Goal: Task Accomplishment & Management: Complete application form

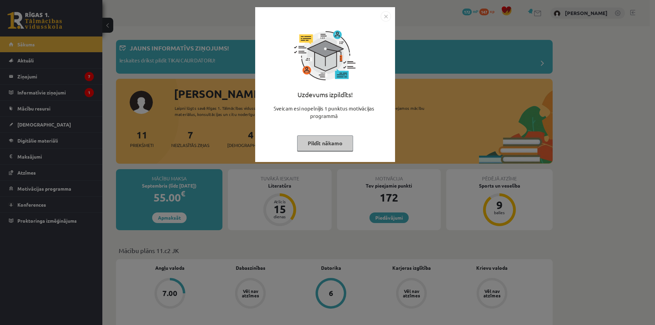
click at [314, 140] on button "Pildīt nākamo" at bounding box center [325, 143] width 56 height 16
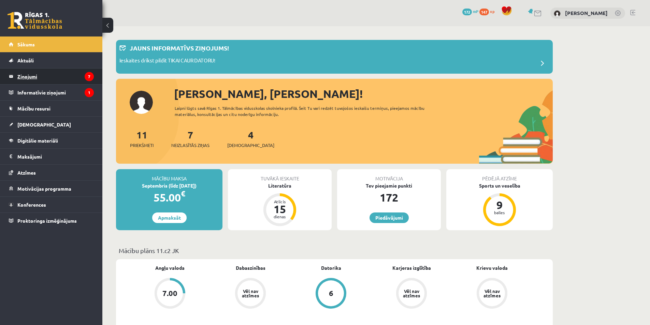
click at [49, 78] on legend "Ziņojumi 7" at bounding box center [55, 77] width 76 height 16
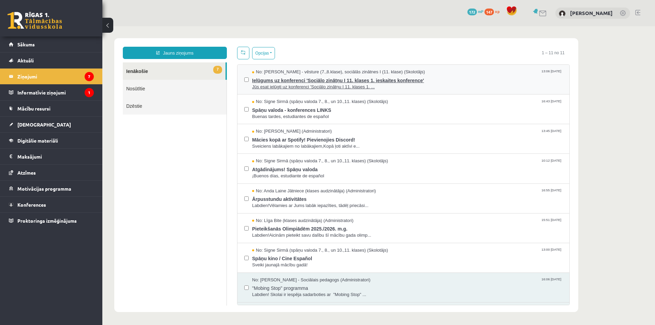
click at [378, 81] on span "Ielūgums uz konferenci 'Sociālo zinātņu I 11. klases 1. ieskaites konference'" at bounding box center [407, 79] width 310 height 9
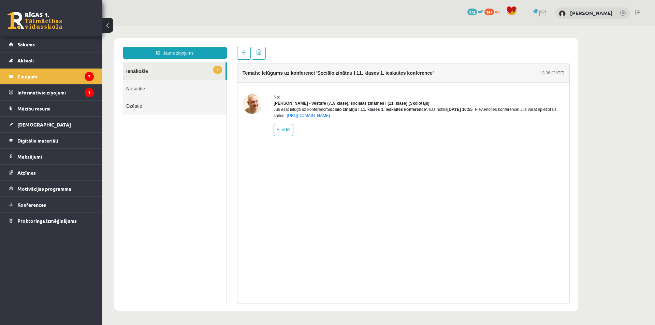
click at [141, 72] on link "6 Ienākošie" at bounding box center [174, 70] width 103 height 17
click at [73, 76] on legend "Ziņojumi 7" at bounding box center [55, 77] width 76 height 16
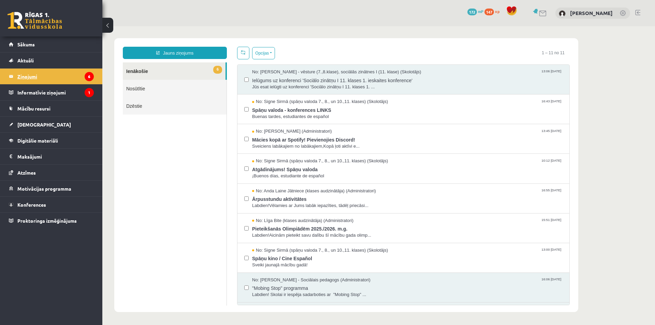
click at [54, 82] on legend "Ziņojumi 6" at bounding box center [55, 77] width 76 height 16
click at [268, 52] on button "Opcijas" at bounding box center [263, 53] width 23 height 12
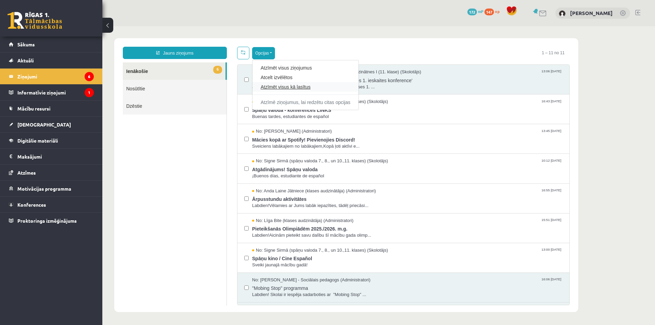
click at [277, 86] on link "Atzīmēt visus kā lasītus" at bounding box center [306, 87] width 90 height 7
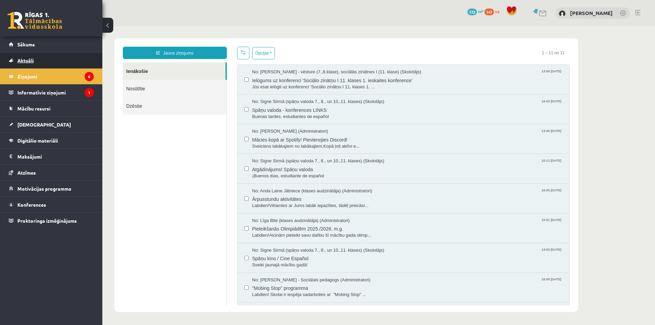
click at [66, 67] on link "Aktuāli" at bounding box center [51, 61] width 85 height 16
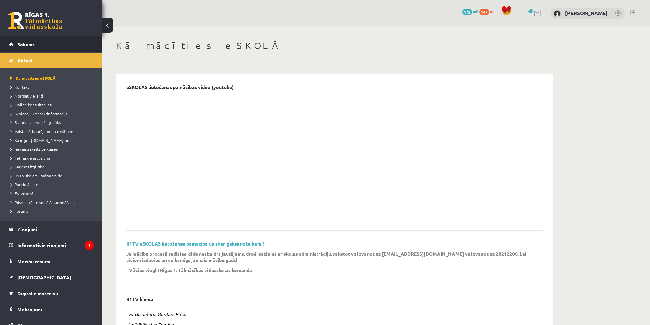
click at [47, 49] on link "Sākums" at bounding box center [51, 44] width 85 height 16
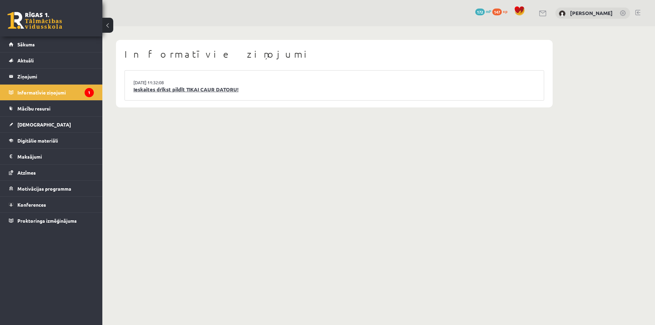
click at [176, 91] on link "Ieskaites drīkst pildīt TIKAI CAUR DATORU!" at bounding box center [334, 90] width 402 height 8
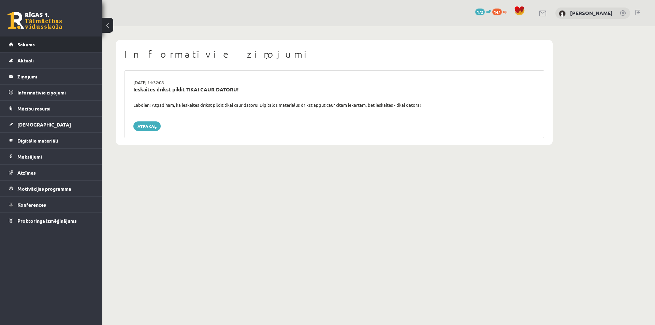
click at [36, 46] on link "Sākums" at bounding box center [51, 44] width 85 height 16
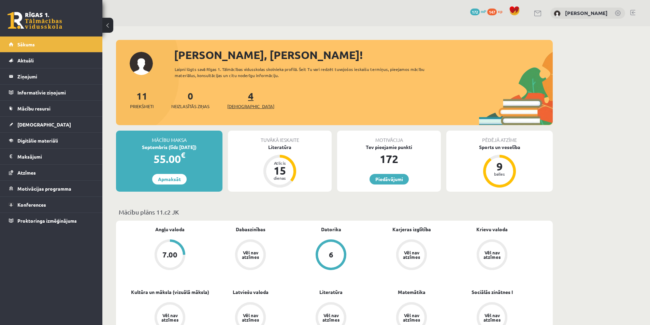
click at [230, 106] on span "[DEMOGRAPHIC_DATA]" at bounding box center [250, 106] width 47 height 7
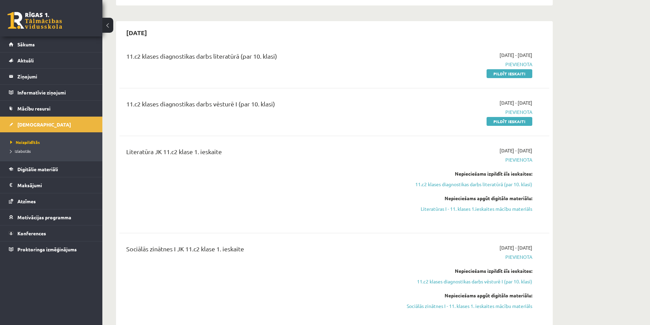
scroll to position [102, 0]
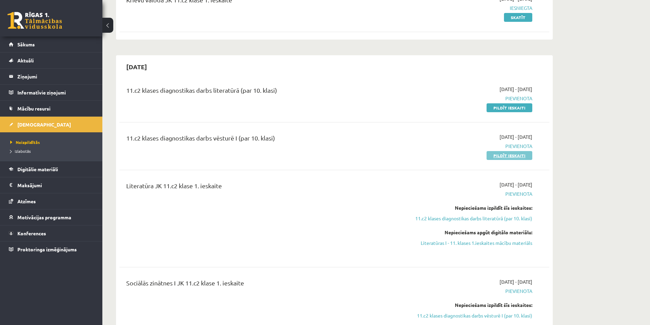
click at [519, 155] on link "Pildīt ieskaiti" at bounding box center [509, 155] width 46 height 9
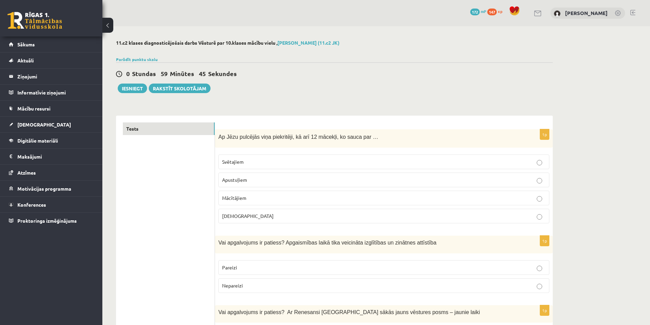
scroll to position [34, 0]
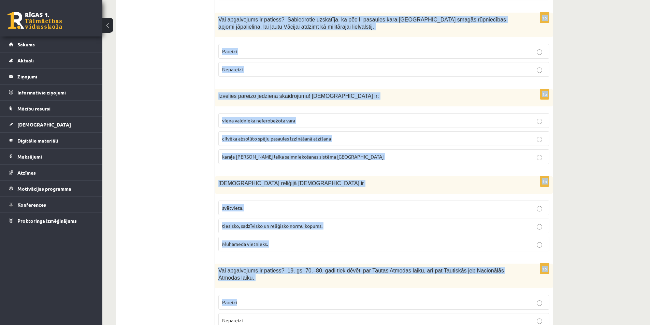
scroll to position [2232, 0]
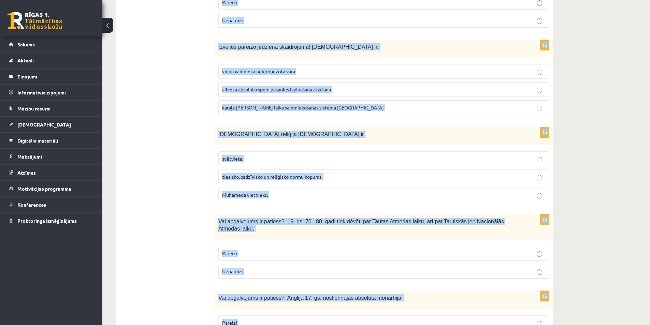
drag, startPoint x: 218, startPoint y: 103, endPoint x: 409, endPoint y: 296, distance: 271.3
copy form "Ap Jēzu pulcējās viņa piekritēji, kā arī 12 mācekļi, ko sauca par … Svētajiem A…"
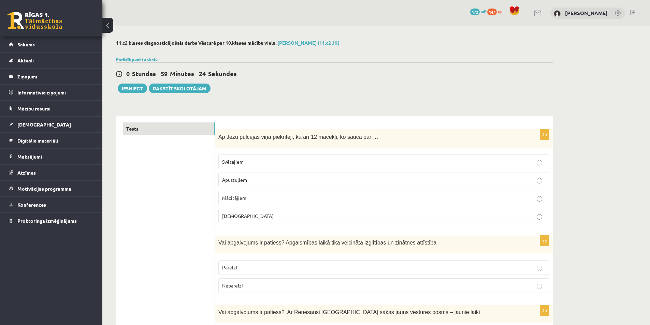
scroll to position [34, 0]
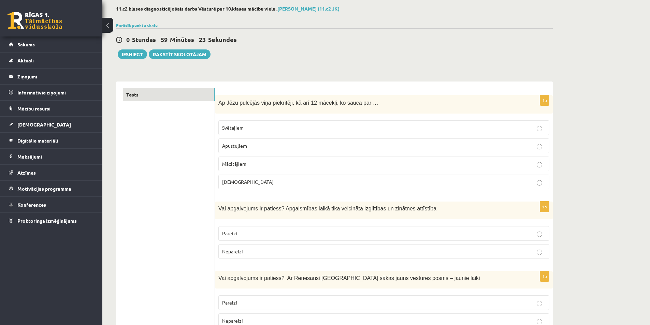
click at [237, 149] on span "Apustuļiem" at bounding box center [234, 146] width 25 height 6
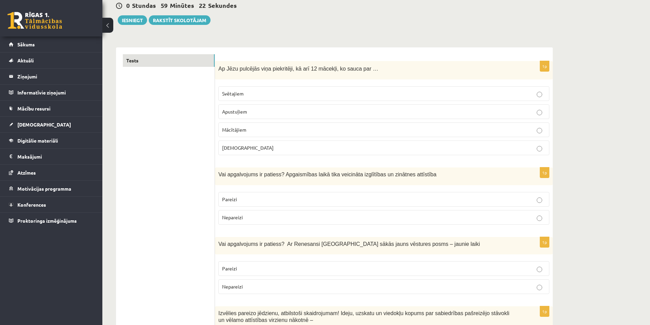
click at [239, 199] on p "Pareizi" at bounding box center [383, 199] width 323 height 7
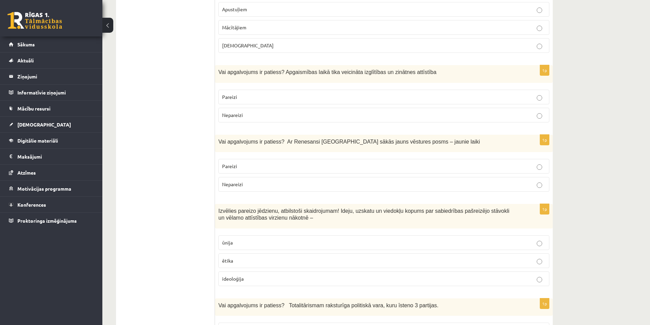
click at [307, 170] on label "Pareizi" at bounding box center [383, 166] width 331 height 15
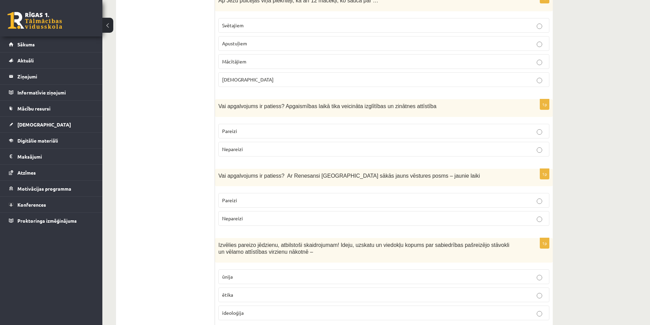
scroll to position [205, 0]
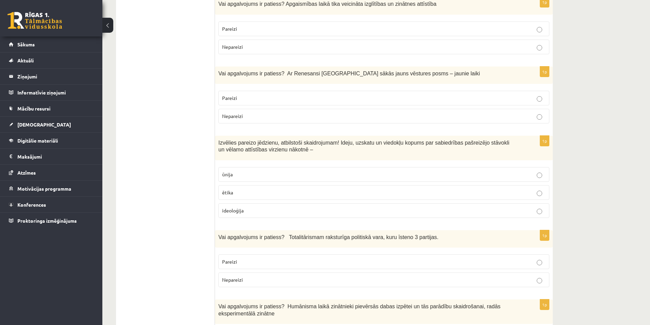
click at [236, 213] on span "ideoloģija" at bounding box center [232, 210] width 21 height 6
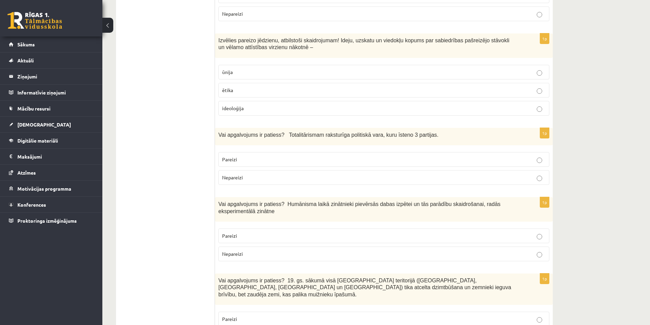
scroll to position [375, 0]
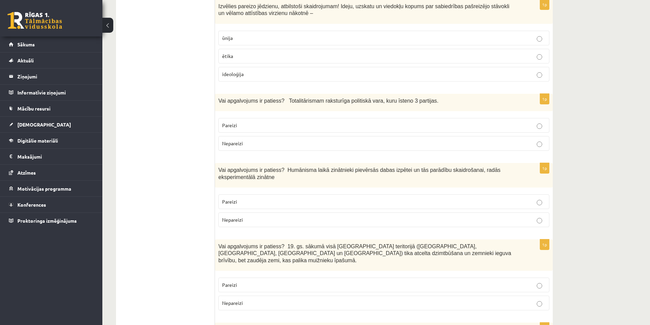
click at [233, 148] on label "Nepareizi" at bounding box center [383, 143] width 331 height 15
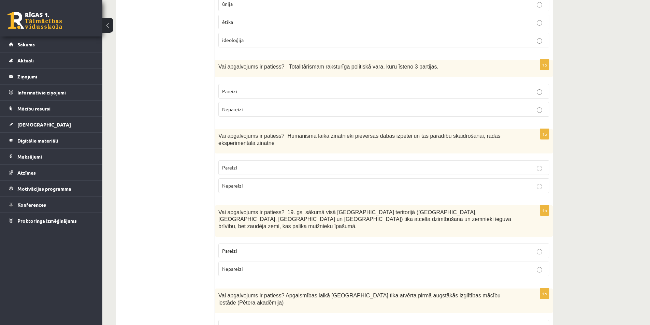
click at [242, 175] on label "Pareizi" at bounding box center [383, 167] width 331 height 15
click at [236, 248] on span "Pareizi" at bounding box center [229, 251] width 15 height 6
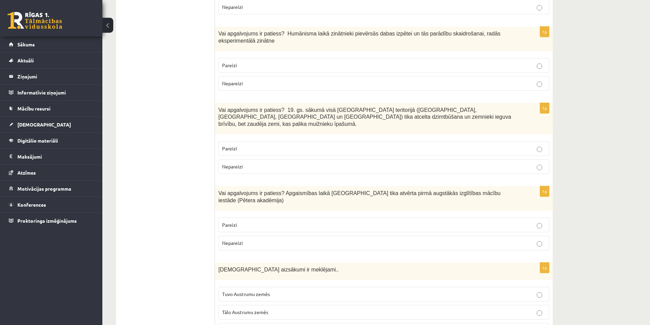
scroll to position [546, 0]
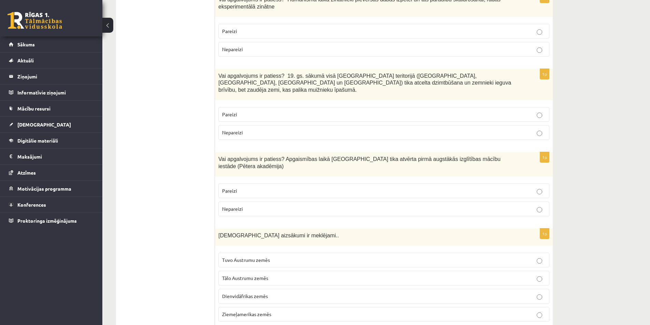
click at [254, 256] on p "Tuvo Austrumu zemēs" at bounding box center [383, 259] width 323 height 7
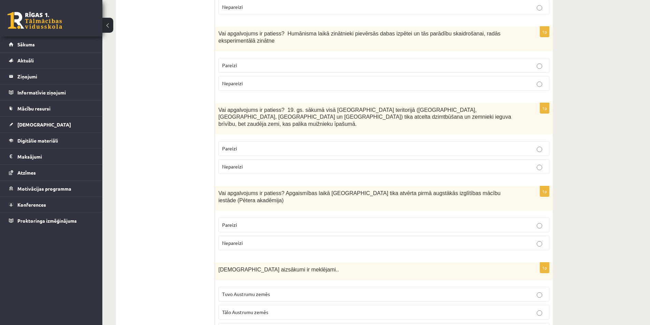
scroll to position [580, 0]
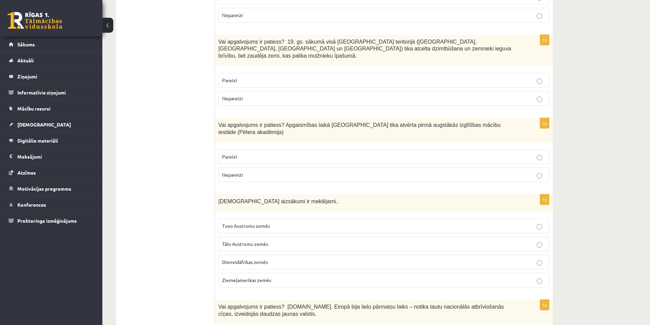
click at [240, 153] on p "Pareizi" at bounding box center [383, 156] width 323 height 7
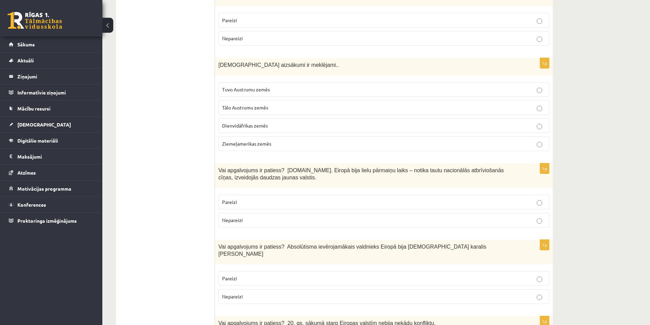
click at [234, 195] on label "Pareizi" at bounding box center [383, 202] width 331 height 15
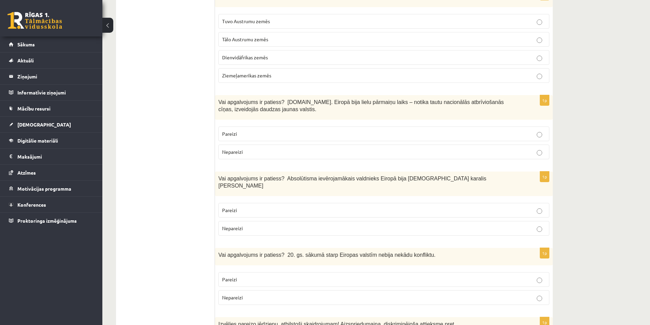
scroll to position [818, 0]
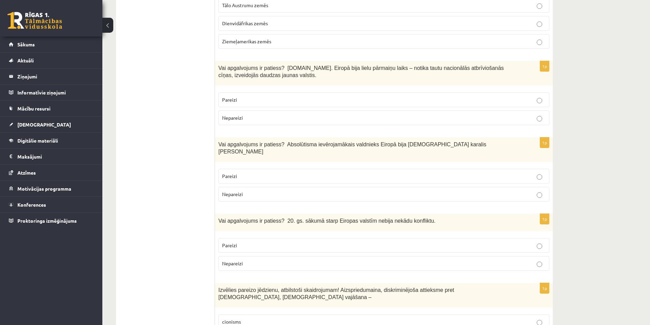
click at [288, 173] on p "Pareizi" at bounding box center [383, 176] width 323 height 7
click at [254, 256] on label "Nepareizi" at bounding box center [383, 263] width 331 height 15
click at [253, 260] on p "Nepareizi" at bounding box center [383, 263] width 323 height 7
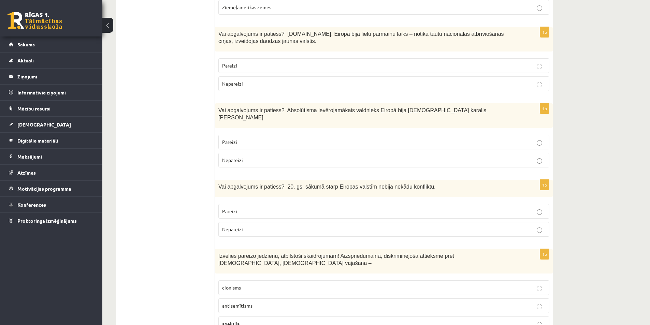
scroll to position [921, 0]
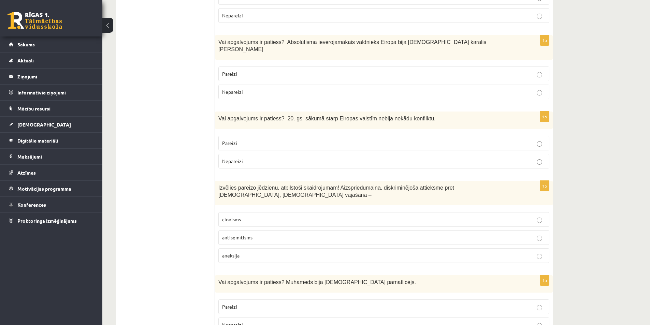
click at [250, 230] on label "antisemītisms" at bounding box center [383, 237] width 331 height 15
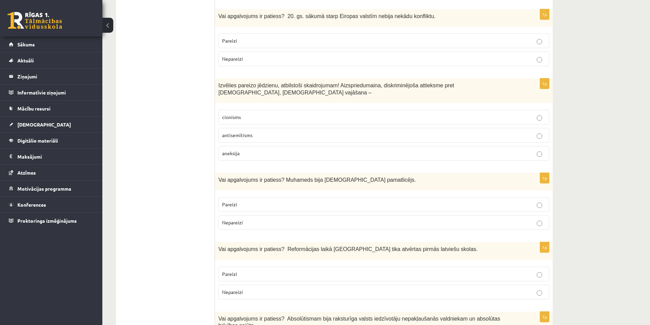
scroll to position [1057, 0]
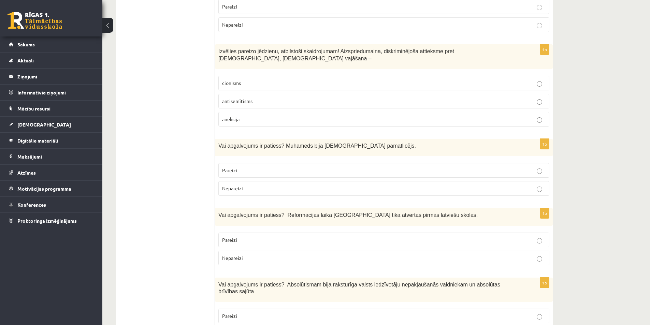
click at [228, 163] on label "Pareizi" at bounding box center [383, 170] width 331 height 15
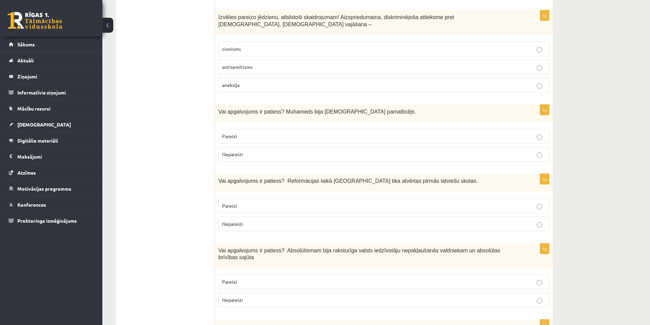
scroll to position [1125, 0]
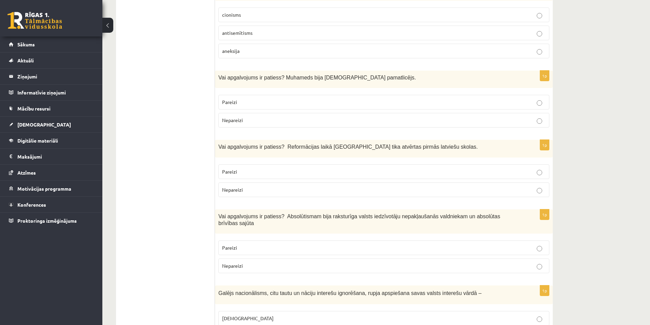
click at [266, 168] on p "Pareizi" at bounding box center [383, 171] width 323 height 7
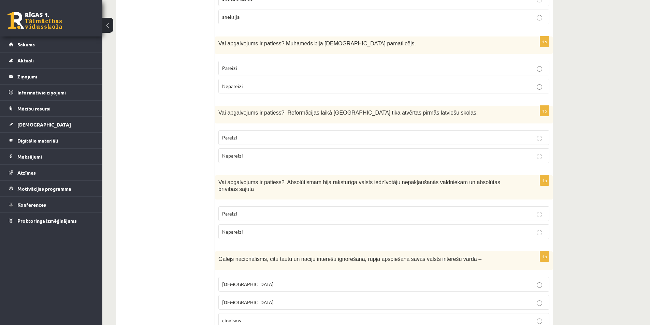
scroll to position [1194, 0]
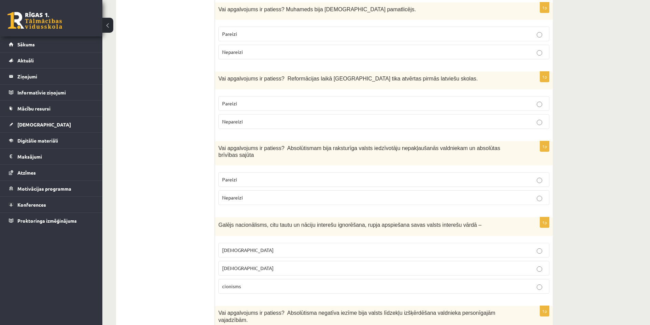
click at [246, 194] on p "Nepareizi" at bounding box center [383, 197] width 323 height 7
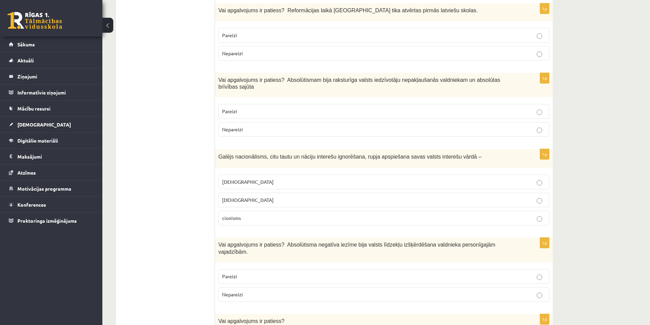
click at [249, 178] on p "šovinisms" at bounding box center [383, 181] width 323 height 7
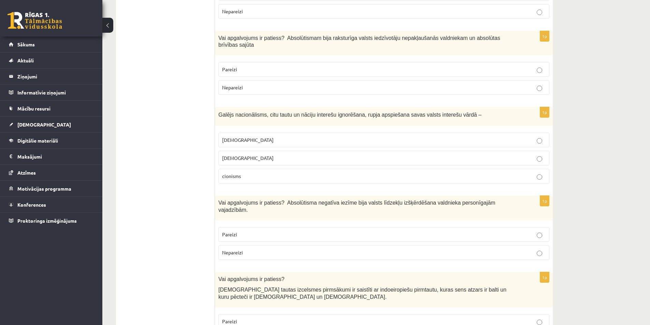
scroll to position [1307, 0]
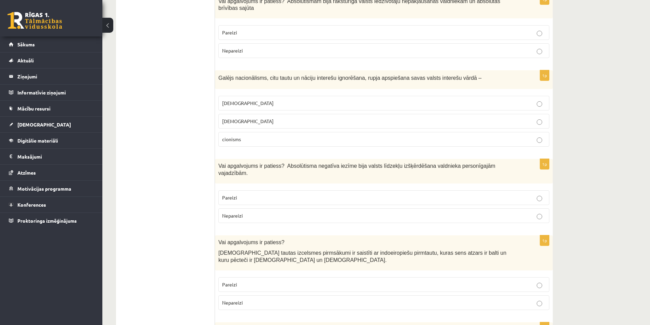
click at [297, 190] on label "Pareizi" at bounding box center [383, 197] width 331 height 15
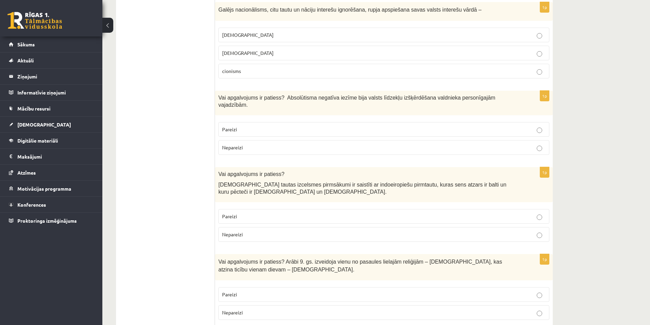
click at [289, 209] on label "Pareizi" at bounding box center [383, 216] width 331 height 15
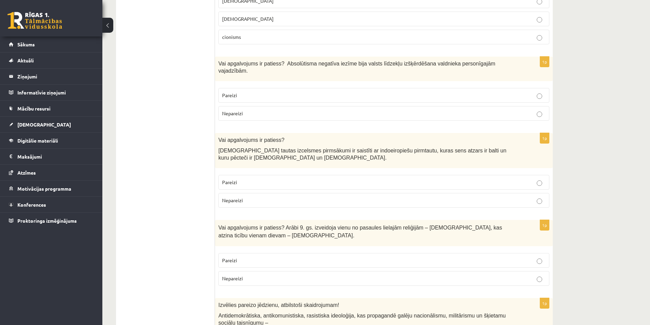
click at [251, 253] on label "Pareizi" at bounding box center [383, 260] width 331 height 15
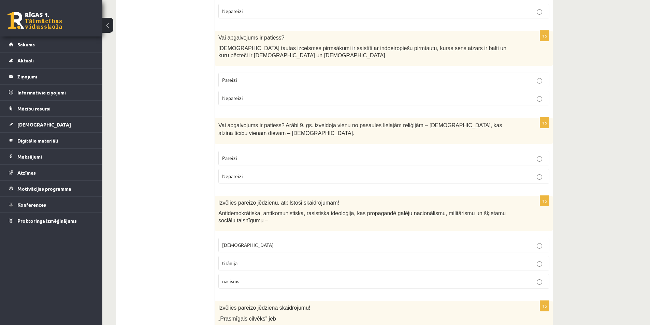
scroll to position [1579, 0]
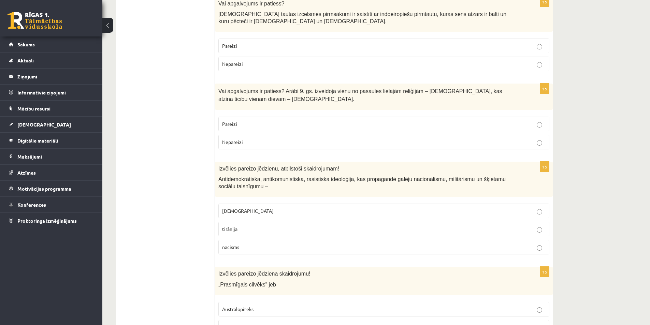
click at [246, 207] on p "fašisms" at bounding box center [383, 210] width 323 height 7
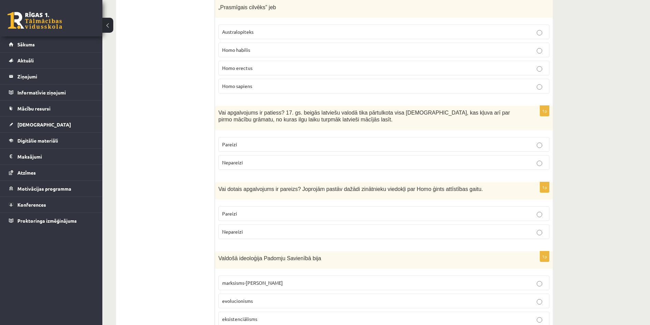
scroll to position [1720, 0]
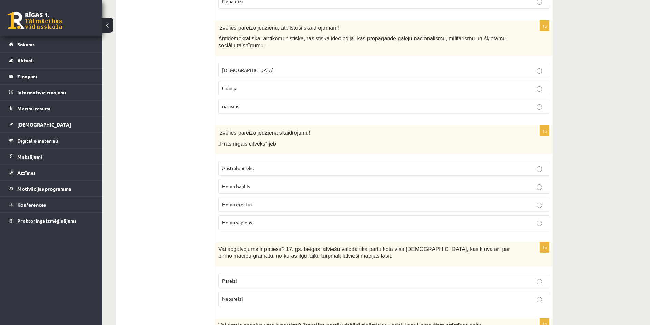
click at [227, 183] on span "Homo habilis" at bounding box center [236, 186] width 28 height 6
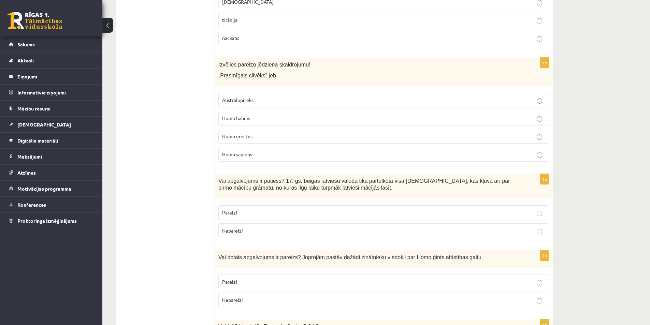
click at [235, 202] on fieldset "Pareizi Nepareizi" at bounding box center [383, 221] width 331 height 38
click at [250, 205] on label "Pareizi" at bounding box center [383, 212] width 331 height 15
click at [249, 278] on p "Pareizi" at bounding box center [383, 281] width 323 height 7
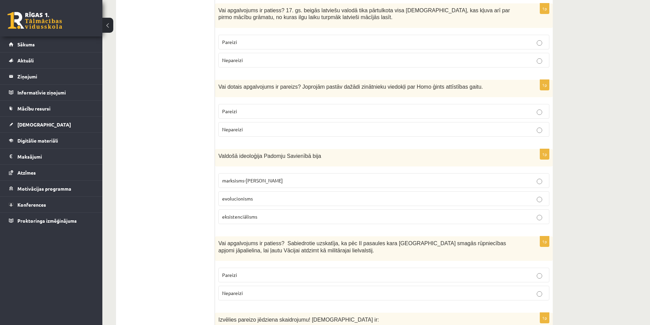
click at [234, 177] on span "marksisms-ļeņinisms" at bounding box center [252, 180] width 61 height 6
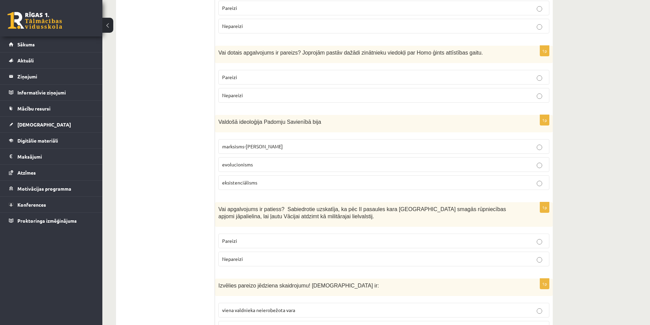
scroll to position [2095, 0]
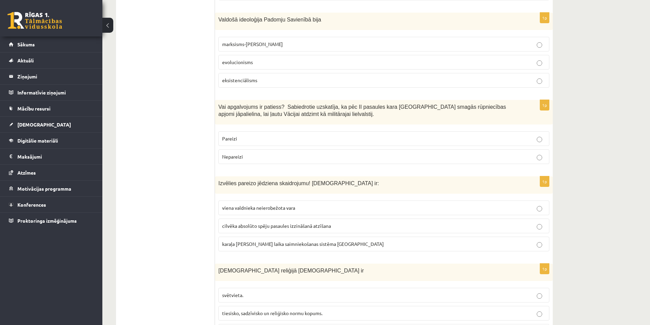
click at [245, 131] on label "Pareizi" at bounding box center [383, 138] width 331 height 15
drag, startPoint x: 255, startPoint y: 186, endPoint x: 251, endPoint y: 191, distance: 6.8
click at [256, 223] on span "cilvēka absolūto spēju pasaules izzināšanā atzīšana" at bounding box center [276, 226] width 109 height 6
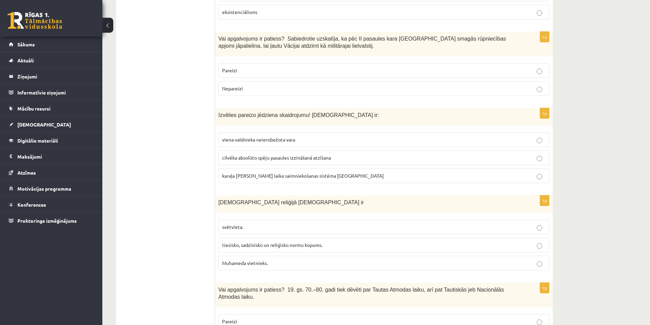
click at [255, 129] on fieldset "viena valdnieka neierobežota vara cilvēka absolūto spēju pasaules izzināšanā at…" at bounding box center [383, 157] width 331 height 56
click at [250, 154] on span "cilvēka absolūto spēju pasaules izzināšanā atzīšana" at bounding box center [276, 157] width 109 height 6
click at [247, 242] on span "tiesisko, sadzīvisko un reliģisko normu kopums." at bounding box center [272, 245] width 100 height 6
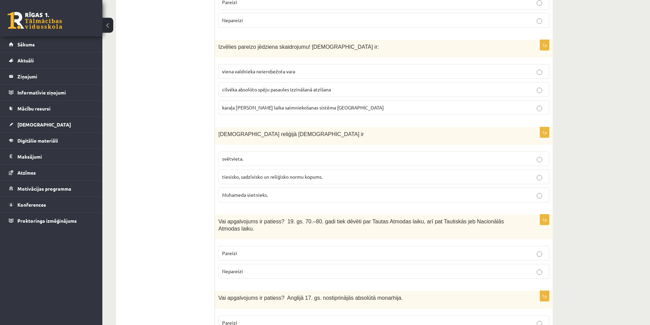
click at [240, 215] on div "1p Vai apgalvojums ir patiess? 19. gs. 70.–80. gadi tiek dēvēti par Tautas Atmo…" at bounding box center [384, 250] width 338 height 70
click at [244, 246] on label "Pareizi" at bounding box center [383, 253] width 331 height 15
click at [242, 315] on label "Pareizi" at bounding box center [383, 322] width 331 height 15
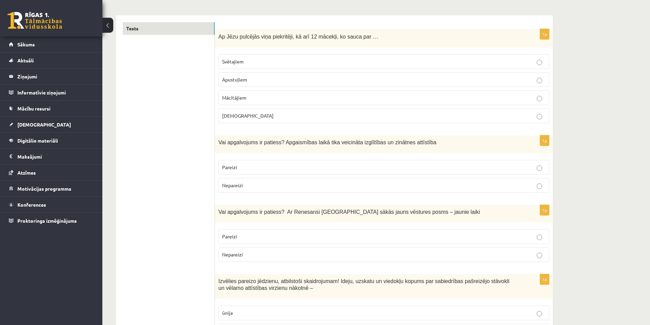
scroll to position [0, 0]
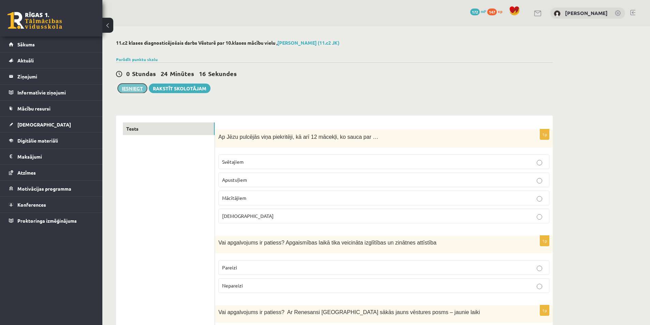
click at [139, 91] on button "Iesniegt" at bounding box center [132, 89] width 29 height 10
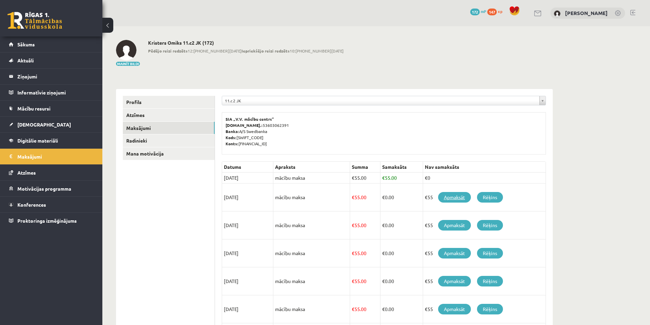
click at [458, 195] on link "Apmaksāt" at bounding box center [454, 197] width 33 height 11
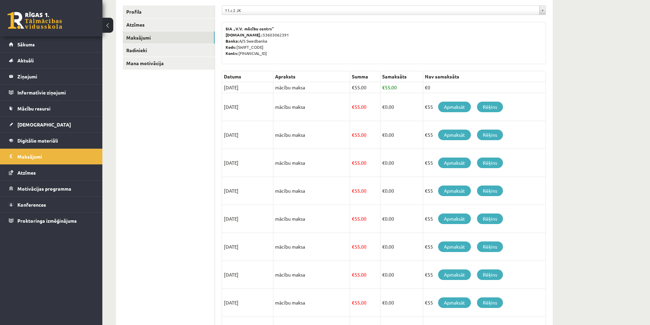
scroll to position [124, 0]
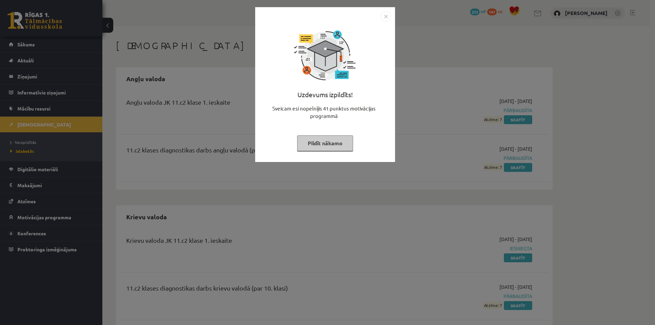
click at [384, 17] on img "Close" at bounding box center [386, 16] width 10 height 10
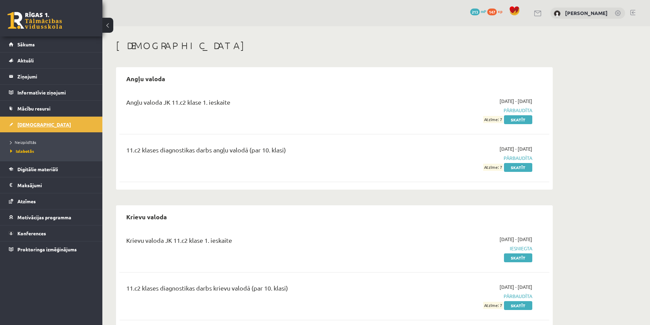
click at [75, 118] on link "[DEMOGRAPHIC_DATA]" at bounding box center [51, 125] width 85 height 16
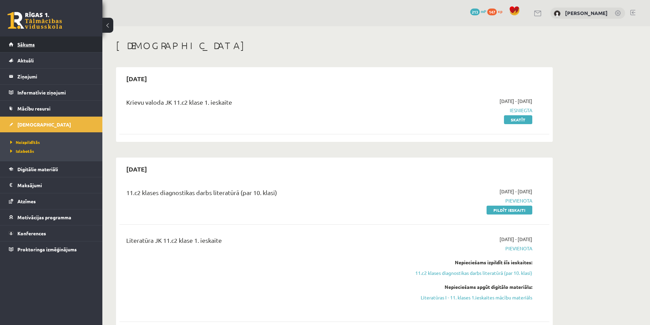
click at [86, 46] on link "Sākums" at bounding box center [51, 44] width 85 height 16
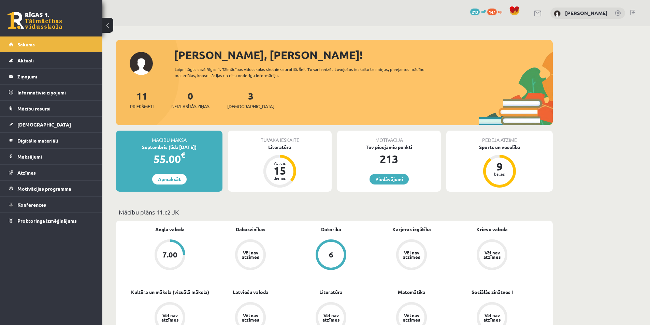
click at [230, 96] on div "3 Ieskaites" at bounding box center [250, 99] width 47 height 21
click at [244, 100] on div "3 Ieskaites" at bounding box center [250, 99] width 47 height 21
click at [241, 99] on link "3 Ieskaites" at bounding box center [250, 100] width 47 height 20
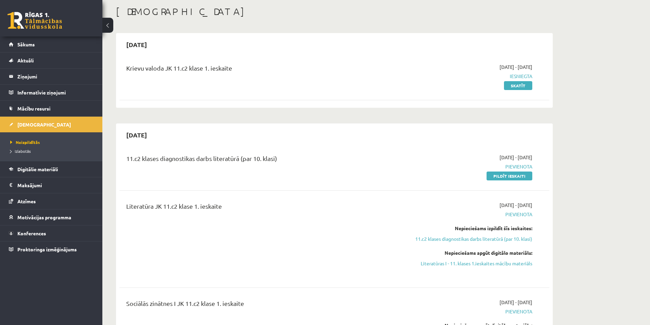
scroll to position [102, 0]
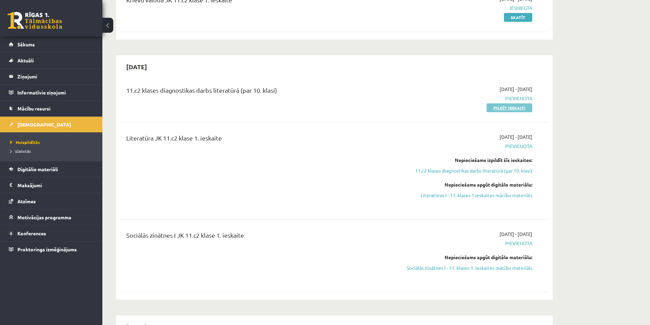
click at [497, 109] on link "Pildīt ieskaiti" at bounding box center [509, 107] width 46 height 9
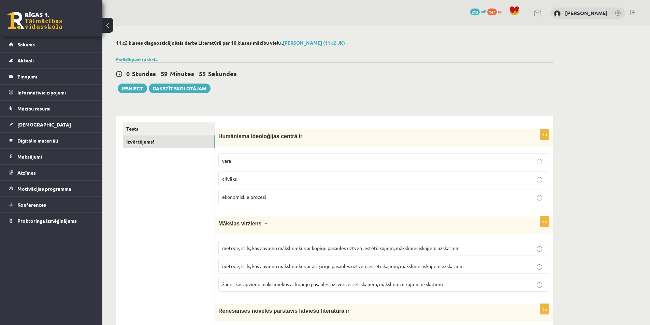
click at [155, 142] on link "Izvērtējums!" at bounding box center [169, 141] width 92 height 13
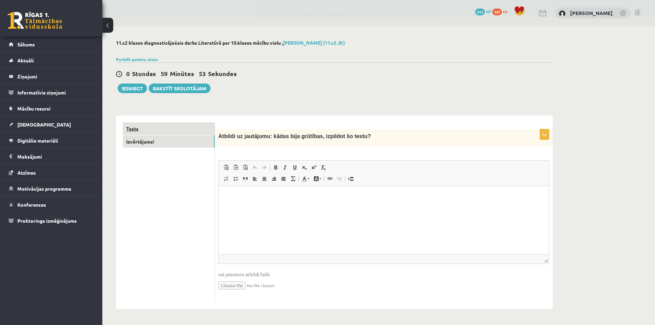
click at [165, 127] on link "Tests" at bounding box center [169, 128] width 92 height 13
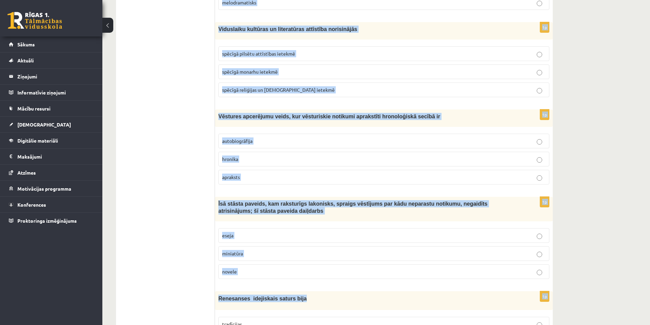
scroll to position [2518, 0]
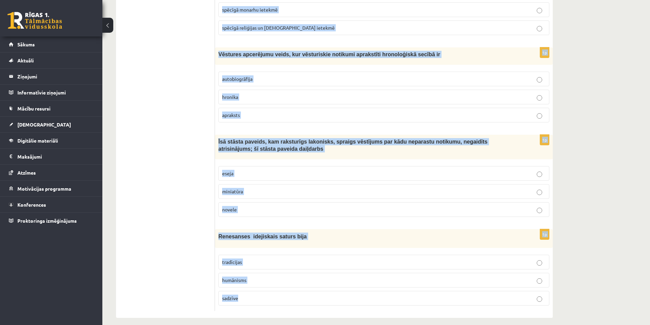
drag, startPoint x: 218, startPoint y: 135, endPoint x: 337, endPoint y: 303, distance: 205.9
copy form "Humānisma ideoloģijas centrā ir vara cilvēks ekonomiskie procesi 1p Mākslas vir…"
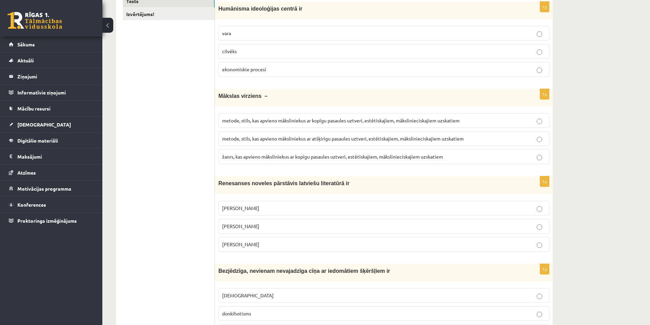
scroll to position [0, 0]
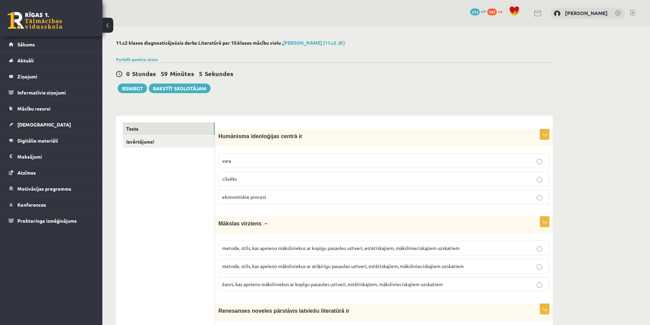
click at [352, 15] on div "0 Dāvanas 213 mP 147 xp Kristers Omiks" at bounding box center [375, 13] width 547 height 26
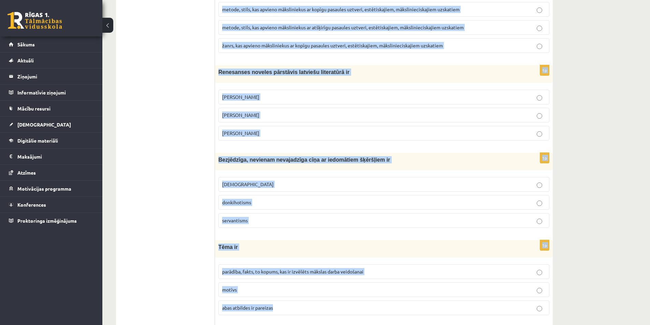
scroll to position [375, 0]
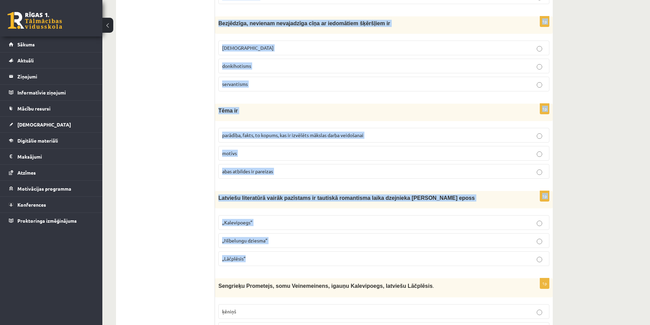
drag, startPoint x: 217, startPoint y: 103, endPoint x: 338, endPoint y: 264, distance: 201.4
copy form "Humānisma ideoloģijas centrā ir vara cilvēks ekonomiskie procesi 1p Mākslas vir…"
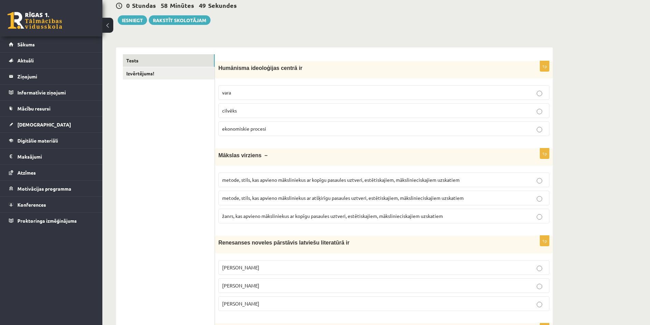
scroll to position [0, 0]
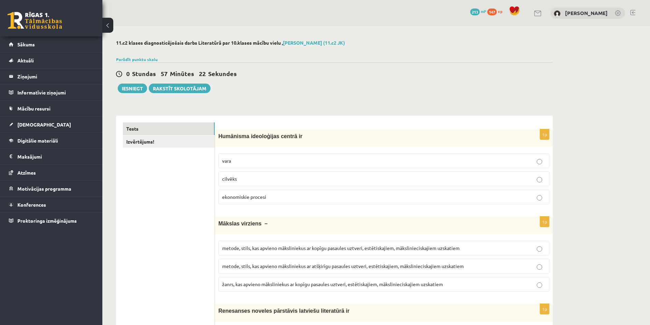
click at [285, 75] on div "0 Stundas 57 Minūtes 22 Sekundes" at bounding box center [334, 74] width 437 height 9
click at [229, 180] on span "cilvēks" at bounding box center [229, 179] width 15 height 6
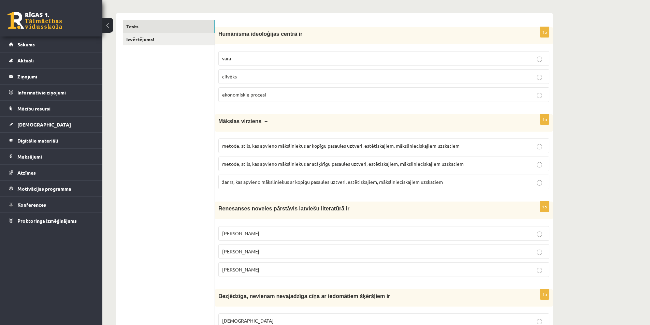
click at [286, 145] on span "metode, stils, kas apvieno māksliniekus ar kopīgu pasaules uztveri, estētiskaji…" at bounding box center [340, 146] width 237 height 6
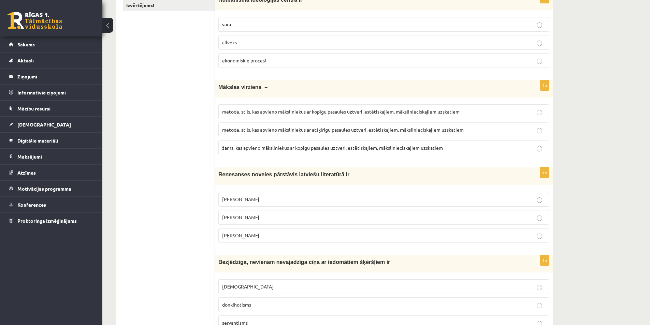
click at [235, 233] on span "Jānis Ezeriņš" at bounding box center [240, 235] width 37 height 6
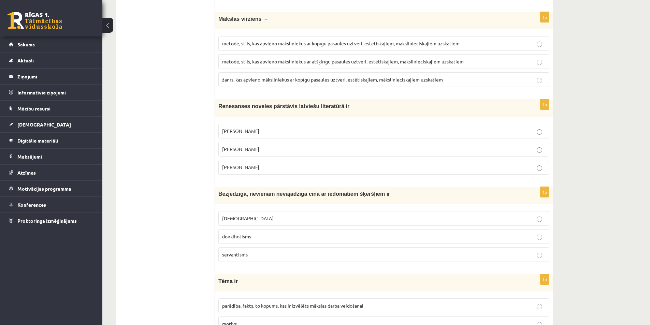
scroll to position [239, 0]
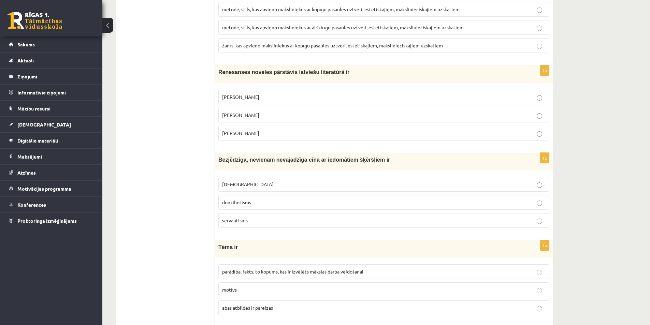
click at [246, 203] on span "donkihotisms" at bounding box center [236, 202] width 29 height 6
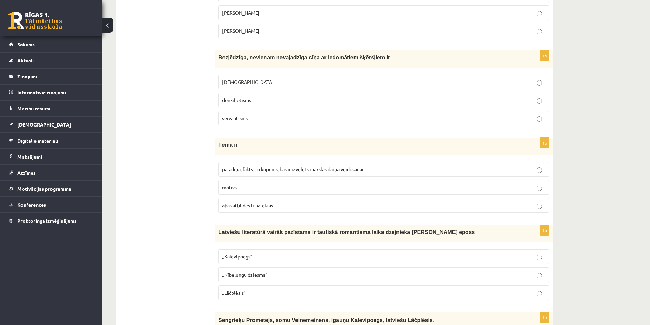
click at [240, 172] on span "parādība, fakts, to kopums, kas ir izvēlēts mākslas darba veidošanai" at bounding box center [292, 169] width 141 height 6
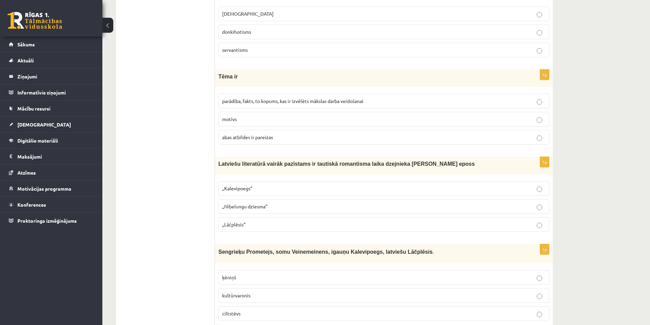
click at [225, 221] on label "„Lāčplēsis”" at bounding box center [383, 224] width 331 height 15
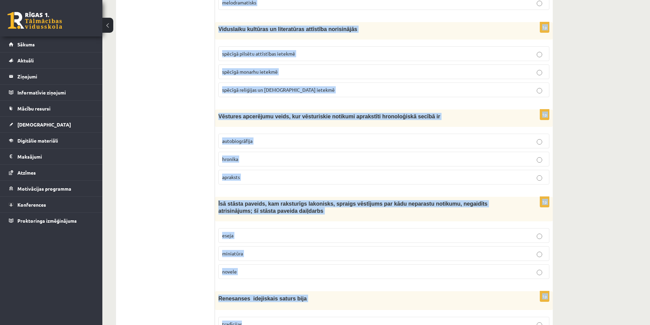
scroll to position [2518, 0]
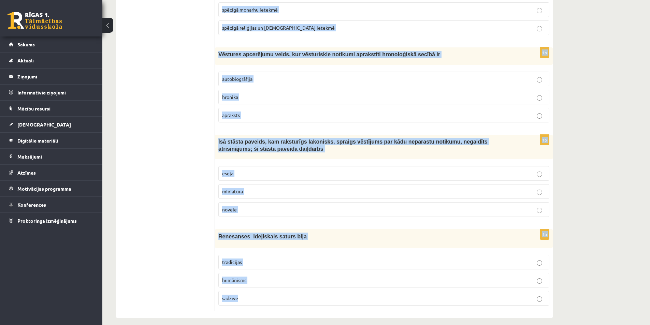
drag, startPoint x: 216, startPoint y: 218, endPoint x: 364, endPoint y: 293, distance: 165.8
copy form "Sengrieķu Prometejs, somu Veinemeinens, igauņu Kalevipoegs, latviešu Lāčplēsis …"
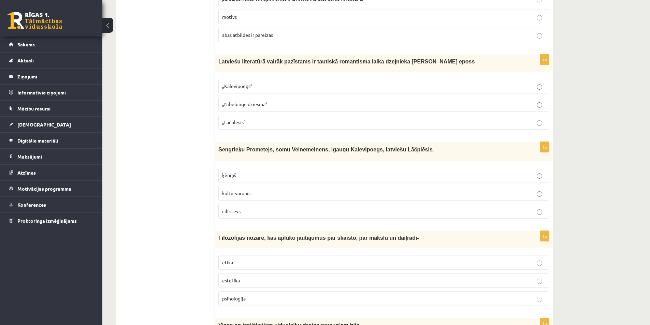
scroll to position [580, 0]
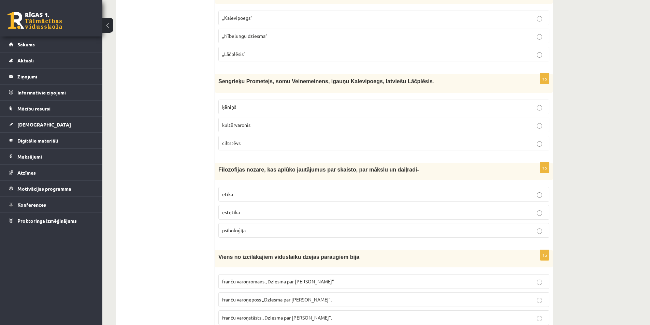
click at [230, 126] on span "kultūrvaronis" at bounding box center [236, 125] width 28 height 6
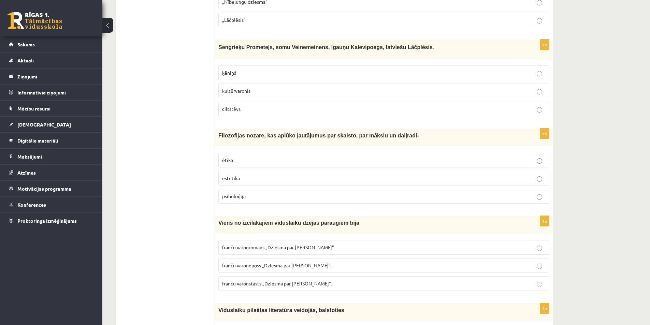
scroll to position [648, 0]
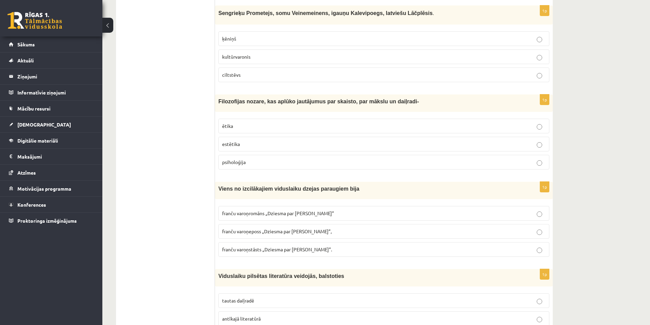
click at [242, 145] on p "estētika" at bounding box center [383, 144] width 323 height 7
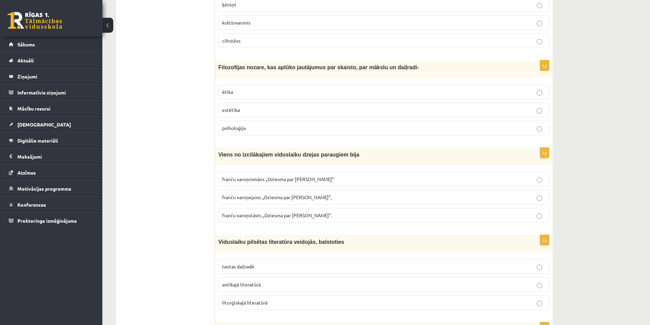
click at [287, 196] on span "franču varoņeposs „Dziesma par Rolandu”," at bounding box center [276, 197] width 109 height 6
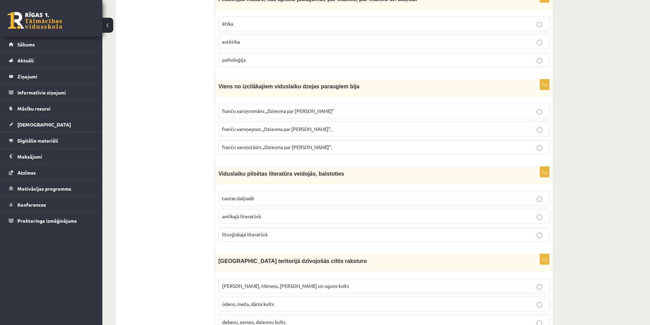
click at [253, 200] on span "tautas daiļradē" at bounding box center [238, 198] width 32 height 6
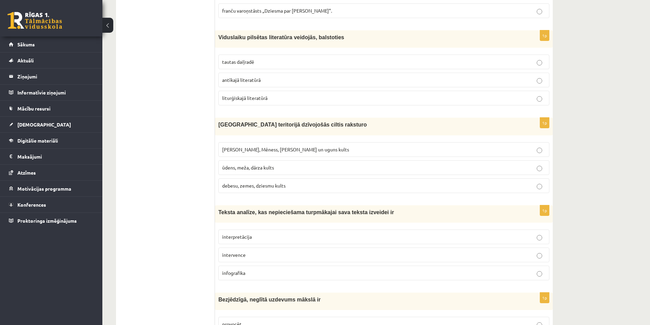
click at [272, 148] on span "Saules, Mēness, Pērkona un uguns kults" at bounding box center [285, 149] width 127 height 6
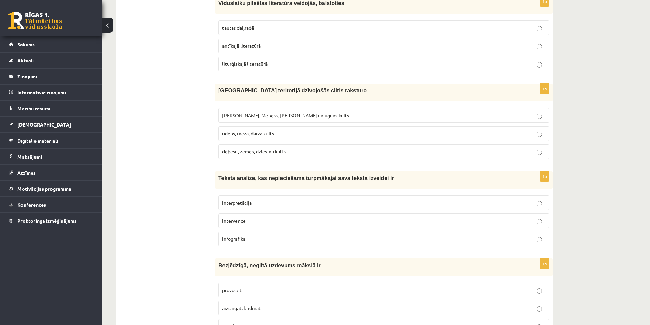
click at [234, 198] on label "interpretācija" at bounding box center [383, 202] width 331 height 15
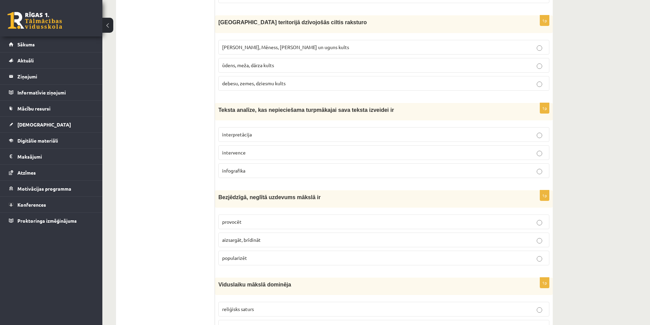
click at [239, 223] on span "provocēt" at bounding box center [231, 222] width 19 height 6
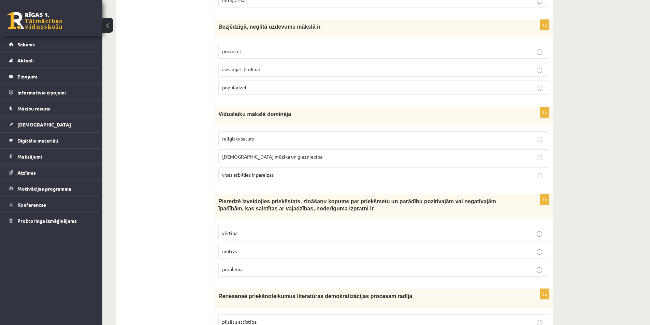
scroll to position [1194, 0]
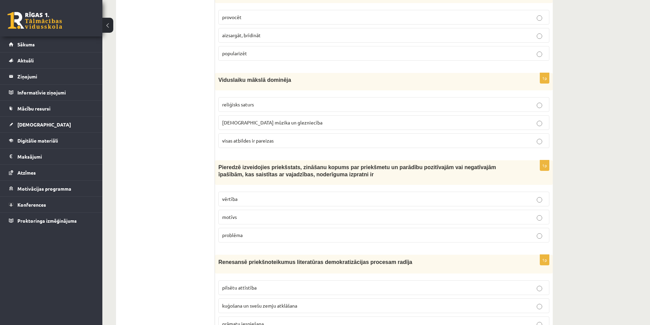
click at [249, 142] on span "visas atbildes ir pareizas" at bounding box center [247, 140] width 51 height 6
click at [237, 196] on p "vērtība" at bounding box center [383, 198] width 323 height 7
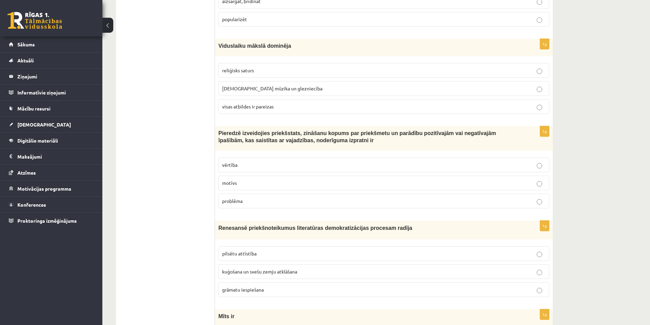
scroll to position [1296, 0]
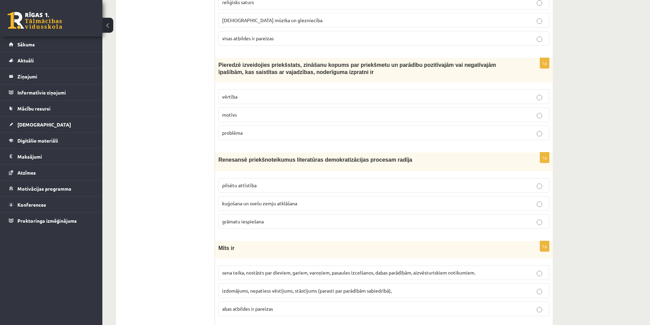
click at [244, 220] on span "grāmatu iespiešana" at bounding box center [243, 221] width 42 height 6
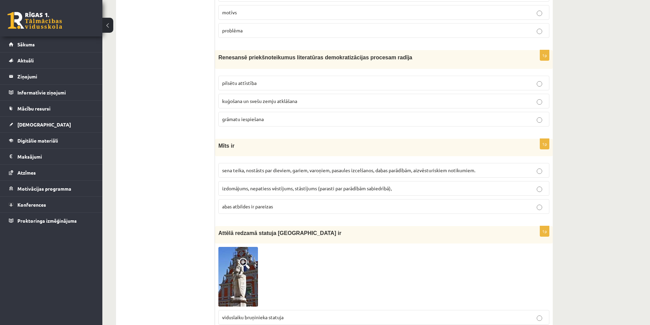
click at [273, 173] on span "sena teika, nostāsts par dieviem, gariem, varoņiem, pasaules izcelšanos, dabas …" at bounding box center [348, 170] width 253 height 6
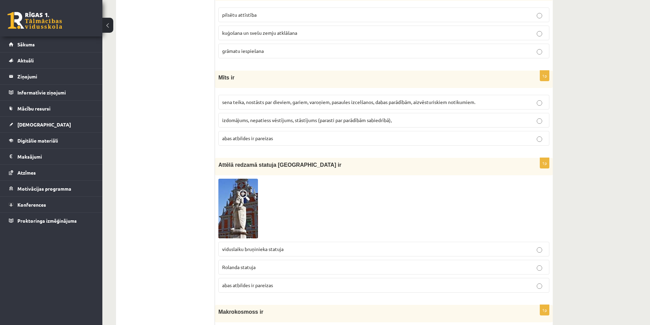
scroll to position [1535, 0]
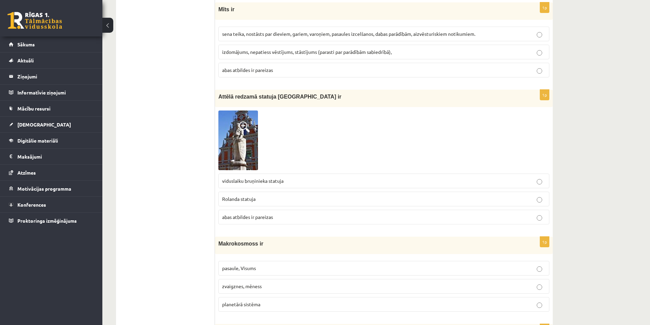
click at [227, 199] on span "Rolanda statuja" at bounding box center [238, 199] width 33 height 6
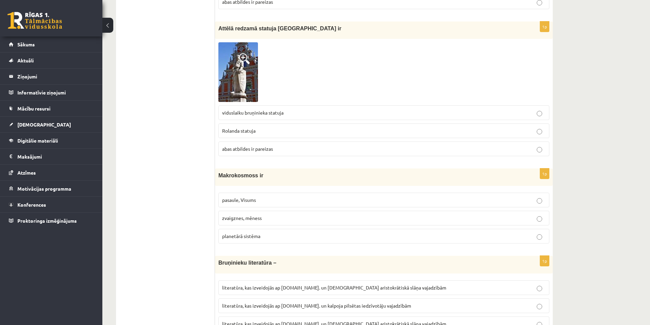
scroll to position [1637, 0]
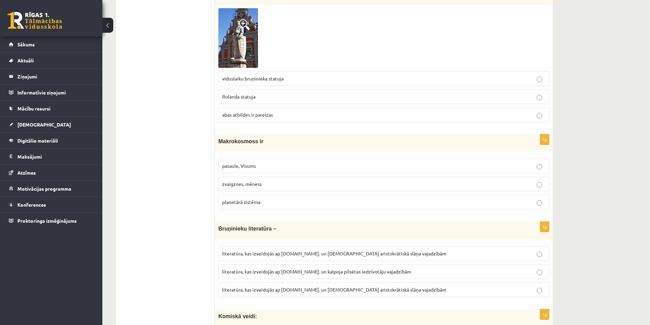
click at [223, 167] on span "pasaule, Visums" at bounding box center [239, 166] width 34 height 6
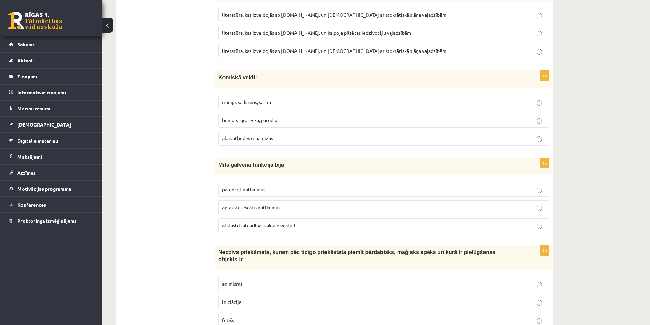
scroll to position [1808, 0]
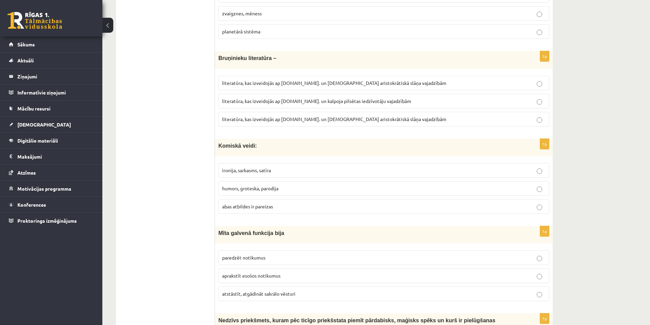
click at [264, 110] on fieldset "literatūra, kas izveidojās ap 20.gs. un kalpoja aristokrātiskā slāņa vajadzībām…" at bounding box center [383, 100] width 331 height 56
click at [265, 103] on span "literatūra, kas izveidojās ap 12.gs. un kalpoja pilsētas iedzīvotāju vajadzībām" at bounding box center [316, 101] width 189 height 6
click at [238, 206] on span "abas atbildes ir pareizas" at bounding box center [247, 206] width 51 height 6
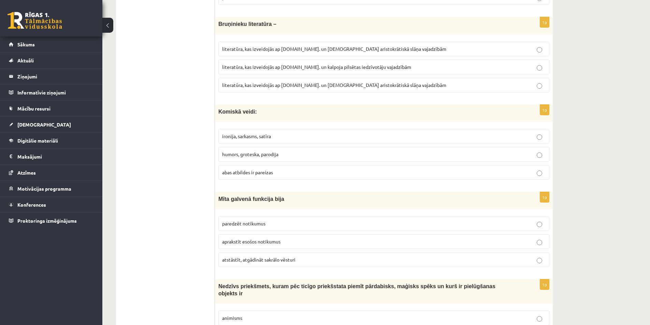
scroll to position [1876, 0]
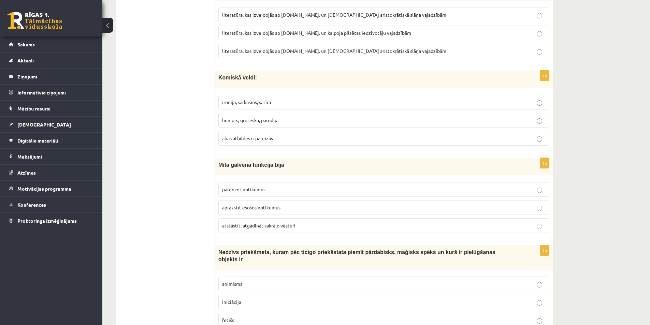
click at [238, 227] on span "atstāstīt, atgādināt sakrālo vēsturi" at bounding box center [258, 225] width 73 height 6
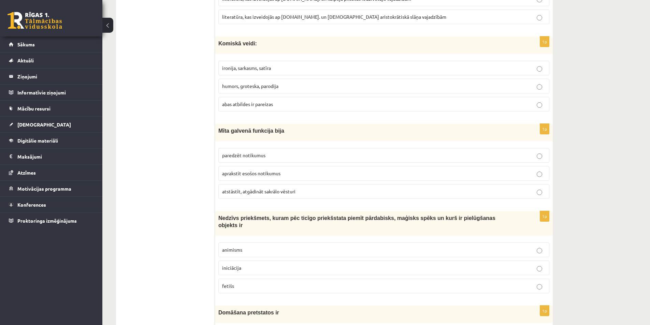
scroll to position [2012, 0]
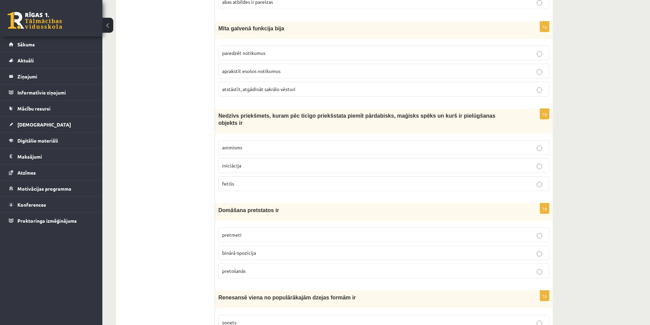
click at [257, 180] on p "fetišs" at bounding box center [383, 183] width 323 height 7
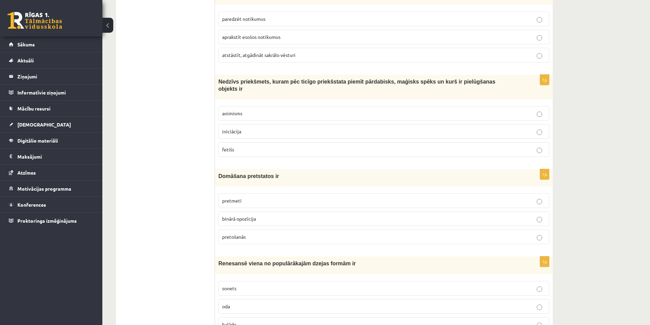
click at [248, 216] on span "binārā opozīcija" at bounding box center [239, 219] width 34 height 6
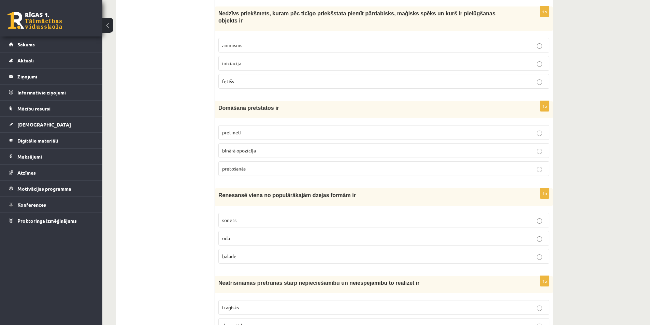
click at [239, 217] on p "sonets" at bounding box center [383, 220] width 323 height 7
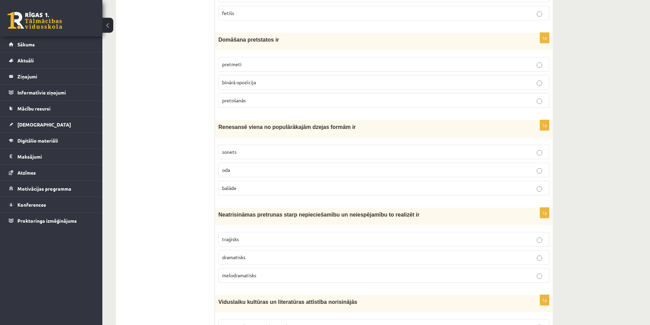
click at [240, 236] on p "traģisks" at bounding box center [383, 239] width 323 height 7
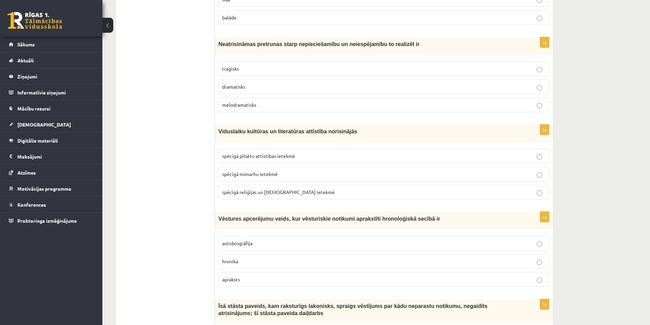
click at [238, 259] on label "hronika" at bounding box center [383, 261] width 331 height 15
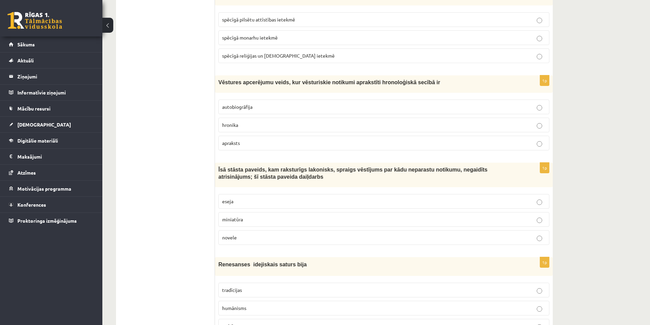
click at [232, 234] on span "novele" at bounding box center [229, 237] width 15 height 6
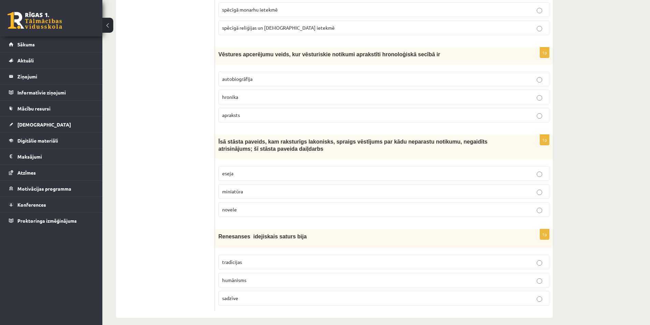
click at [230, 277] on span "humānisms" at bounding box center [234, 280] width 24 height 6
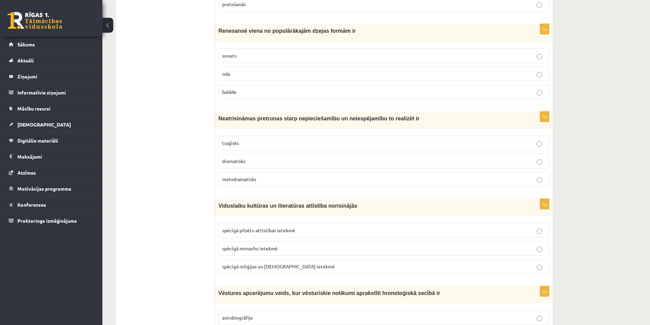
scroll to position [2108, 0]
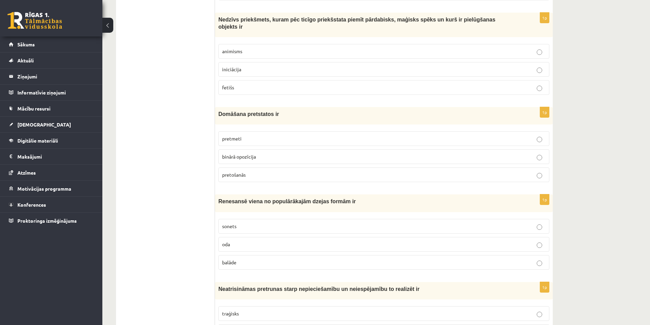
click at [254, 171] on p "pretošanās" at bounding box center [383, 174] width 323 height 7
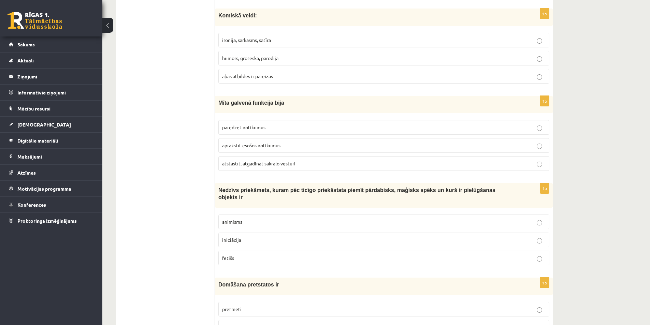
click at [256, 147] on span "aprakstīt esošos notikumus" at bounding box center [251, 145] width 58 height 6
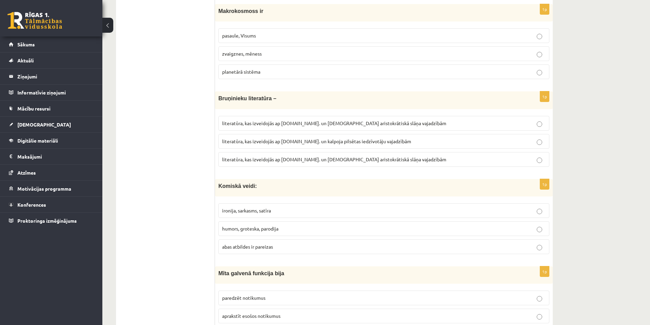
click at [259, 162] on span "literatūra, kas izveidojās ap 12.gs. un kalpoja aristokrātiskā slāņa vajadzībām" at bounding box center [334, 159] width 224 height 6
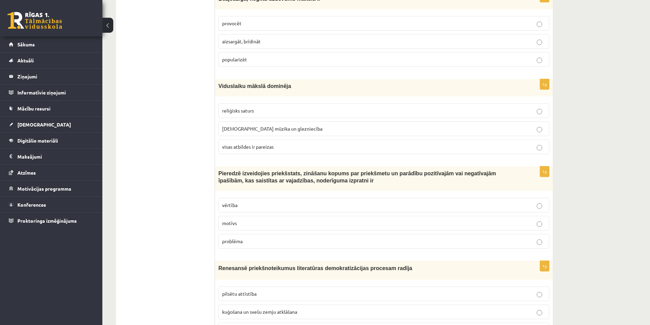
scroll to position [1051, 0]
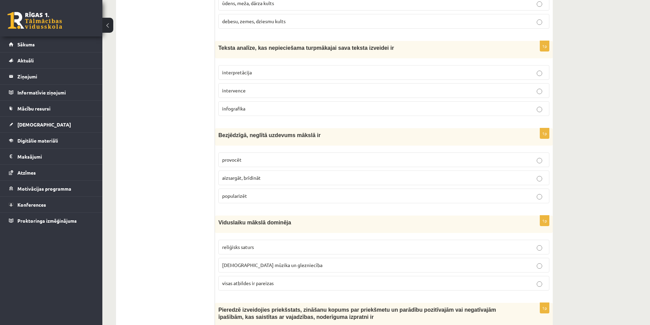
click at [270, 179] on p "aizsargāt, brīdināt" at bounding box center [383, 177] width 323 height 7
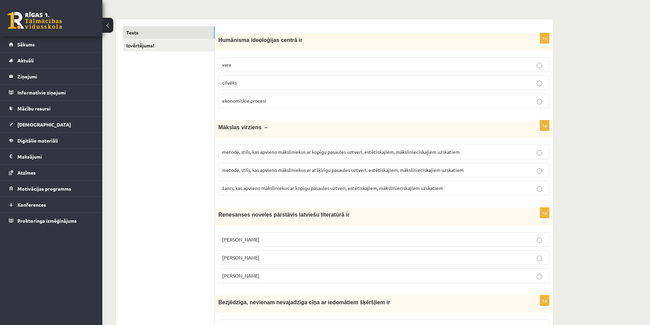
scroll to position [0, 0]
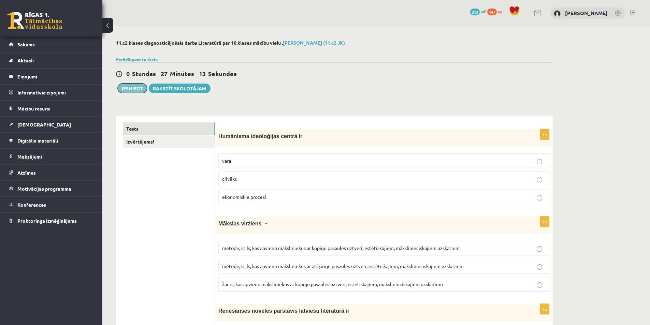
click at [141, 90] on button "Iesniegt" at bounding box center [132, 89] width 29 height 10
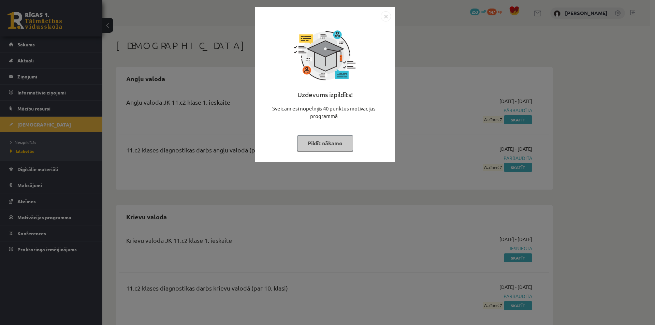
click at [386, 15] on img "Close" at bounding box center [386, 16] width 10 height 10
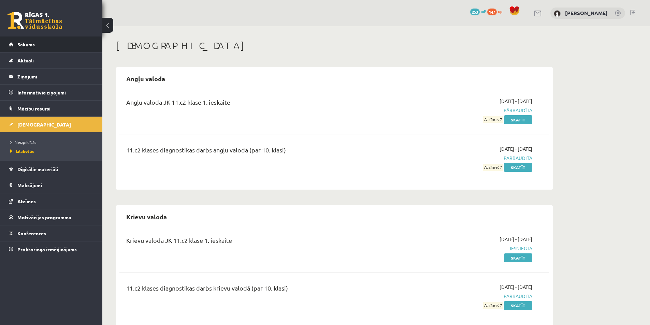
click at [27, 50] on link "Sākums" at bounding box center [51, 44] width 85 height 16
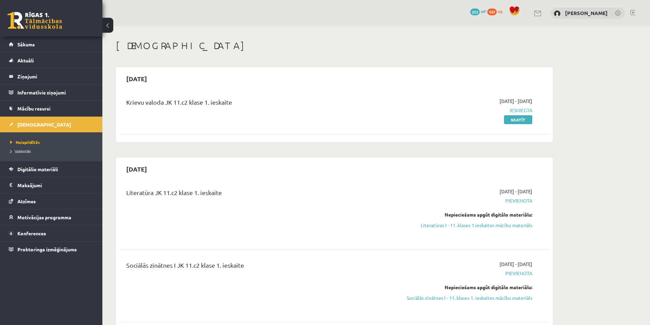
click at [47, 16] on link at bounding box center [35, 20] width 55 height 17
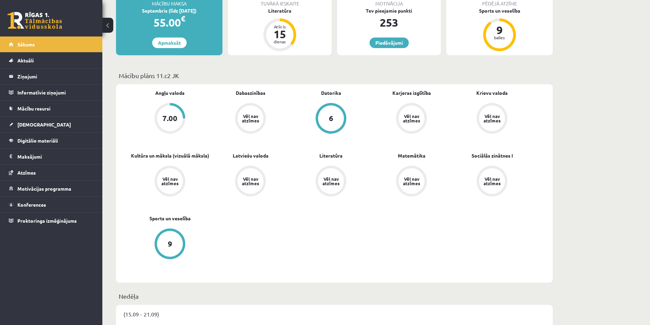
scroll to position [68, 0]
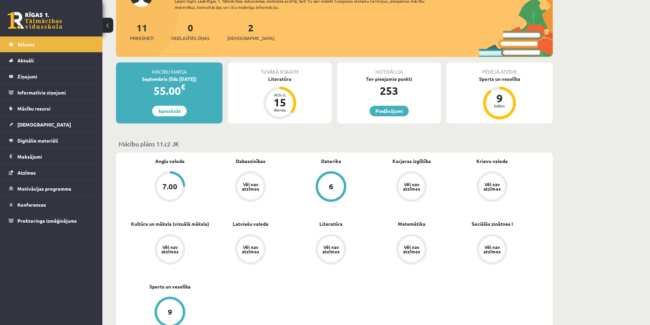
click at [186, 181] on link "7.00" at bounding box center [170, 187] width 80 height 32
